Goal: Task Accomplishment & Management: Manage account settings

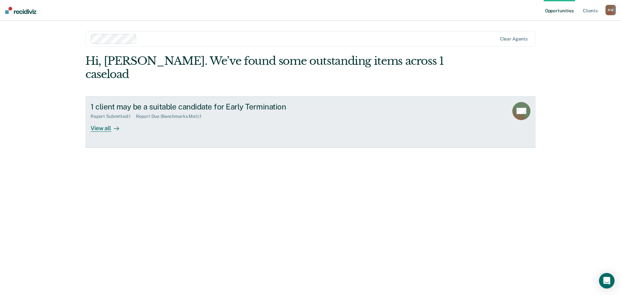
click at [283, 114] on div "1 client may be a suitable candidate for Early Termination Report Submitted : 1…" at bounding box center [212, 117] width 243 height 30
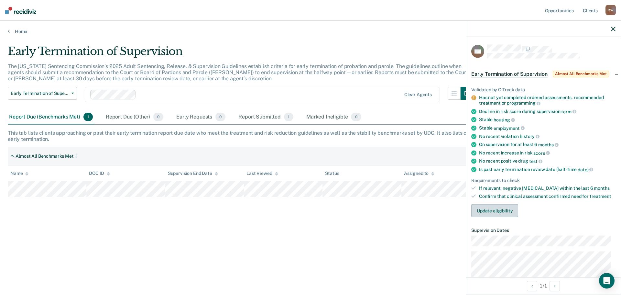
click at [502, 210] on button "Update eligibility" at bounding box center [495, 210] width 47 height 13
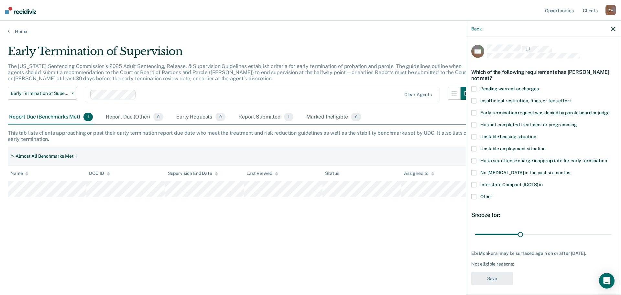
click at [476, 197] on span at bounding box center [474, 196] width 5 height 5
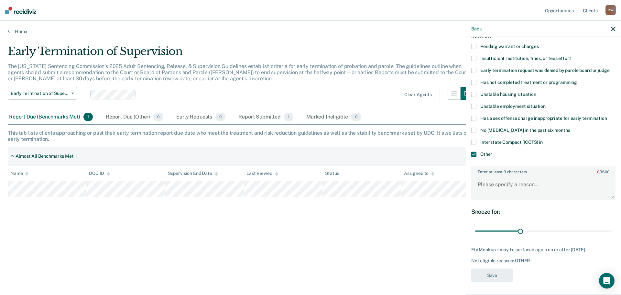
scroll to position [47, 0]
click at [536, 185] on textarea "Enter at least 3 characters 0 / 1600" at bounding box center [543, 187] width 143 height 24
type textarea "Waiting for MHC graduation"
click at [496, 274] on button "Save" at bounding box center [493, 274] width 42 height 13
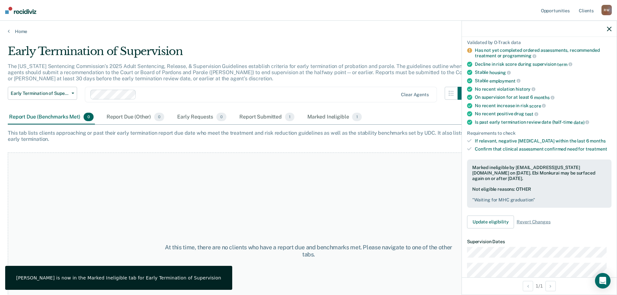
click at [612, 28] on div at bounding box center [539, 29] width 155 height 16
click at [609, 29] on icon "button" at bounding box center [609, 29] width 5 height 5
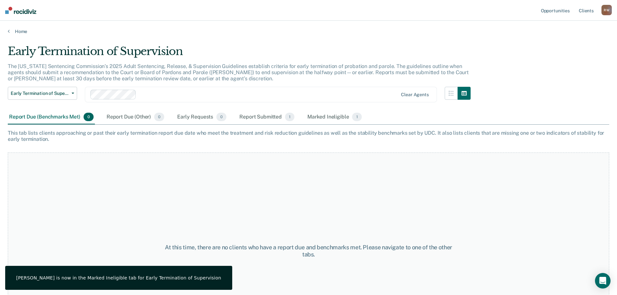
click at [250, 194] on div "At this time, there are no clients who have a report due and benchmarks met. Pl…" at bounding box center [308, 250] width 601 height 196
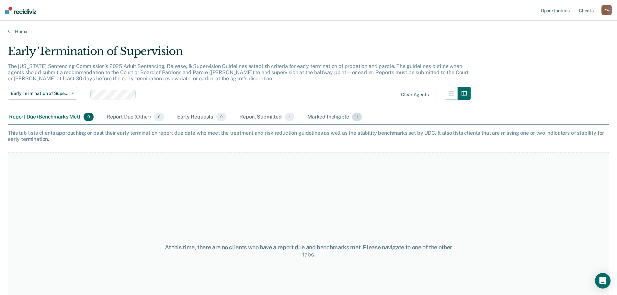
click at [327, 114] on div "Marked Ineligible 1" at bounding box center [334, 117] width 57 height 14
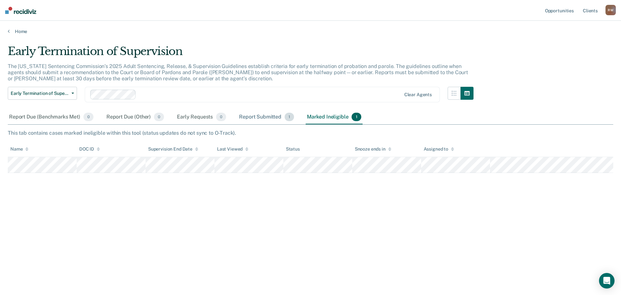
click at [263, 114] on div "Report Submitted 1" at bounding box center [267, 117] width 58 height 14
